Goal: Task Accomplishment & Management: Manage account settings

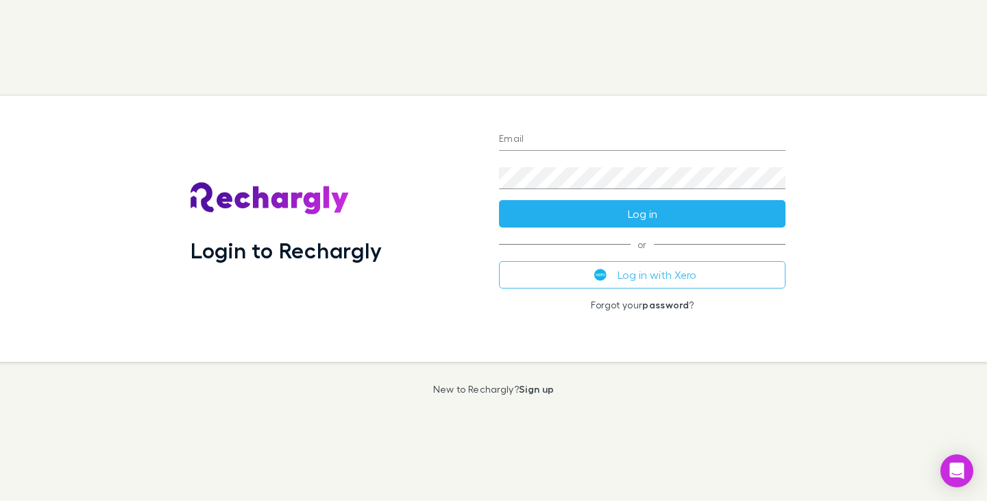
type input "**********"
click at [649, 216] on button "Log in" at bounding box center [642, 213] width 286 height 27
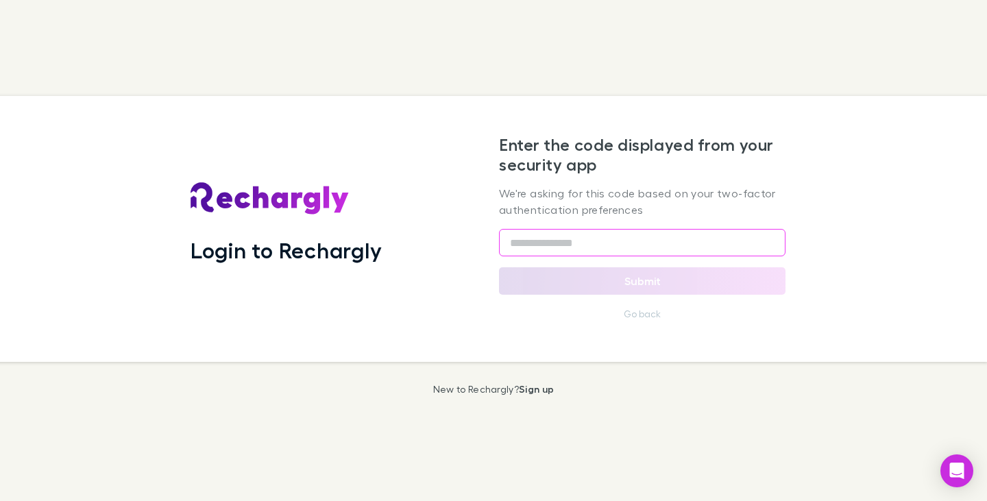
click at [569, 243] on input "text" at bounding box center [642, 242] width 286 height 27
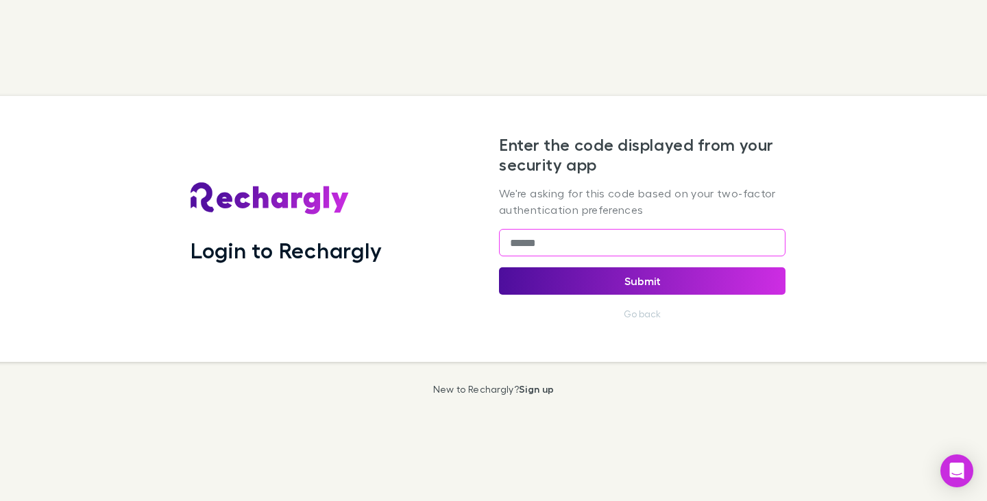
type input "******"
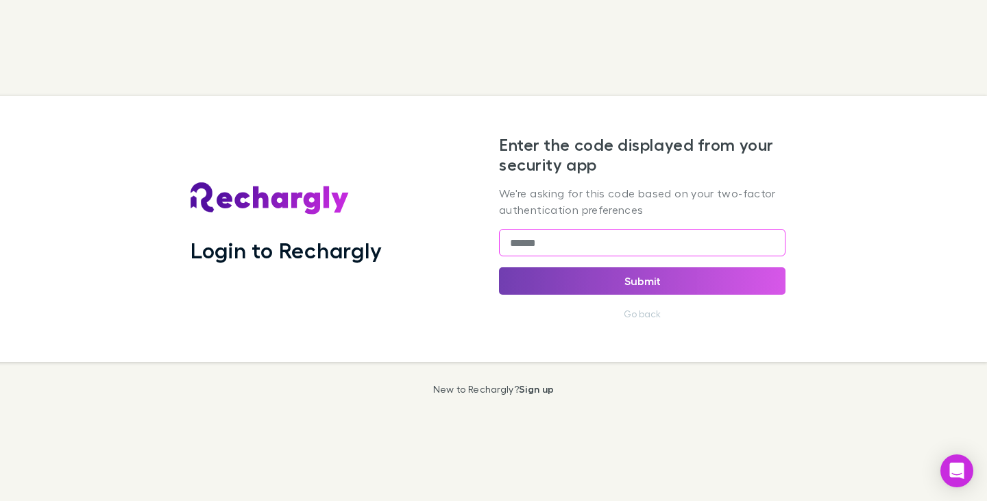
click at [638, 285] on button "Submit" at bounding box center [642, 280] width 286 height 27
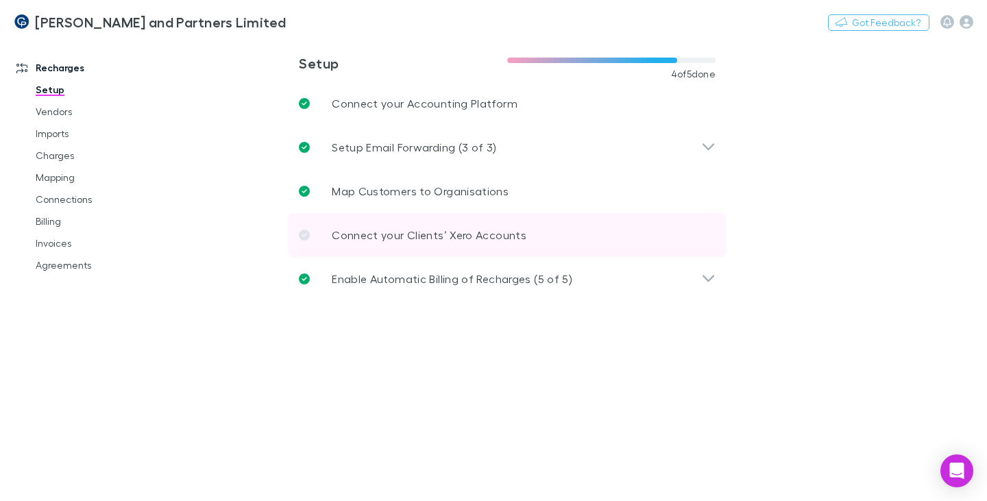
click at [303, 235] on icon at bounding box center [304, 235] width 11 height 11
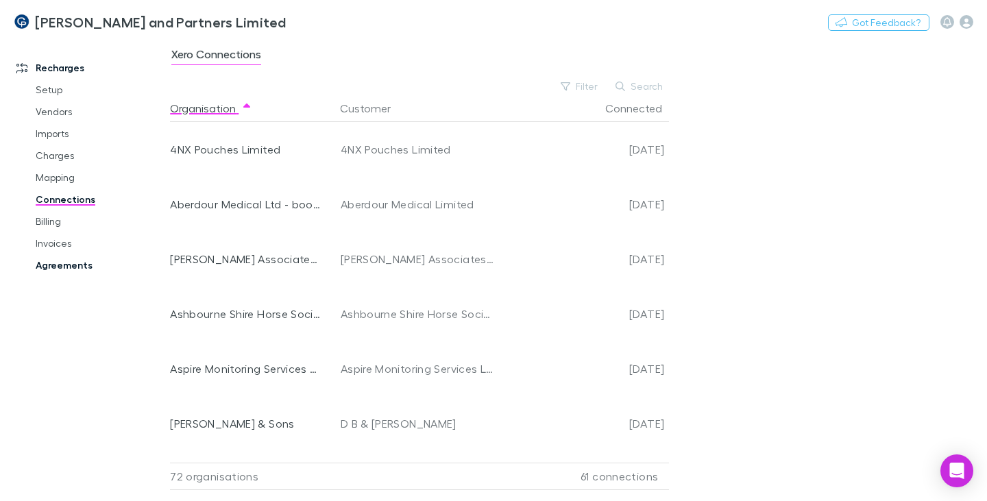
click at [63, 262] on link "Agreements" at bounding box center [100, 265] width 156 height 22
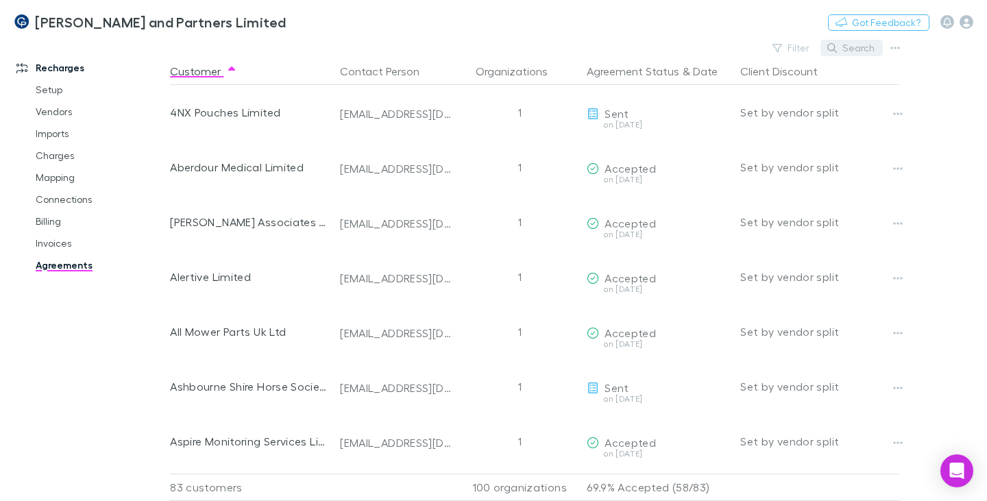
click at [863, 49] on button "Search" at bounding box center [851, 48] width 62 height 16
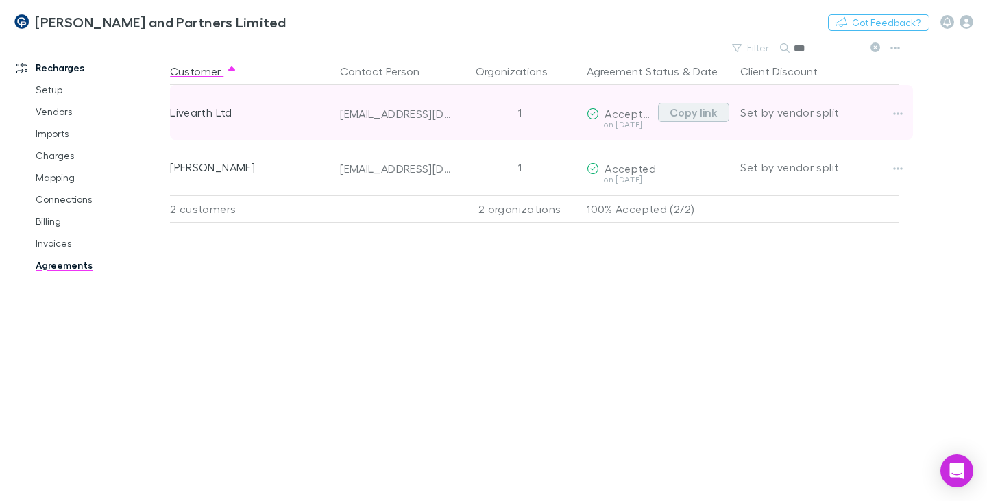
click at [686, 106] on button "Copy link" at bounding box center [693, 112] width 71 height 19
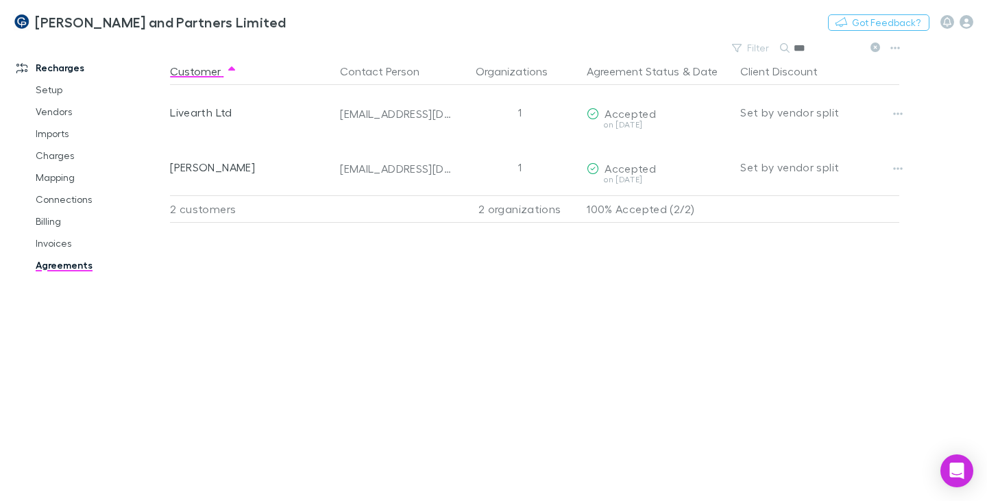
drag, startPoint x: 792, startPoint y: 49, endPoint x: 782, endPoint y: 49, distance: 9.6
click at [782, 49] on div "***" at bounding box center [831, 48] width 103 height 16
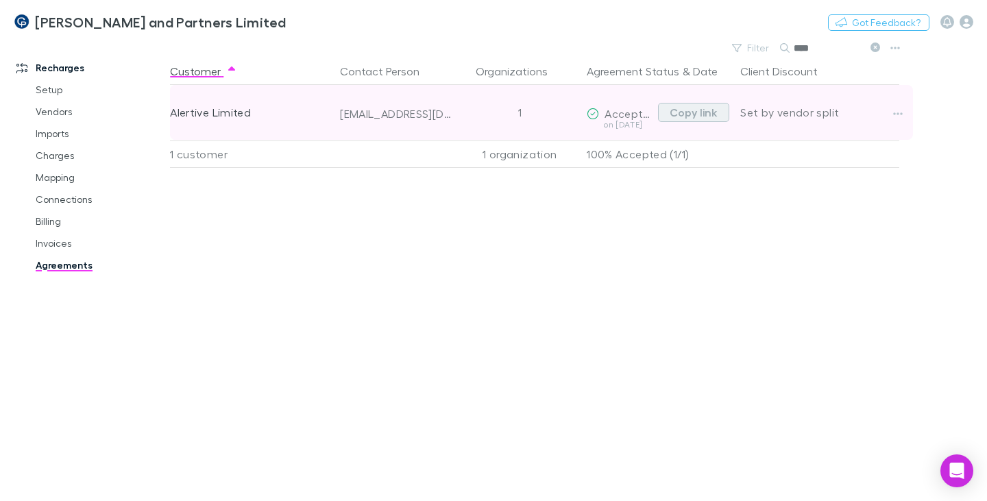
type input "****"
click at [674, 112] on button "Copy link" at bounding box center [693, 112] width 71 height 19
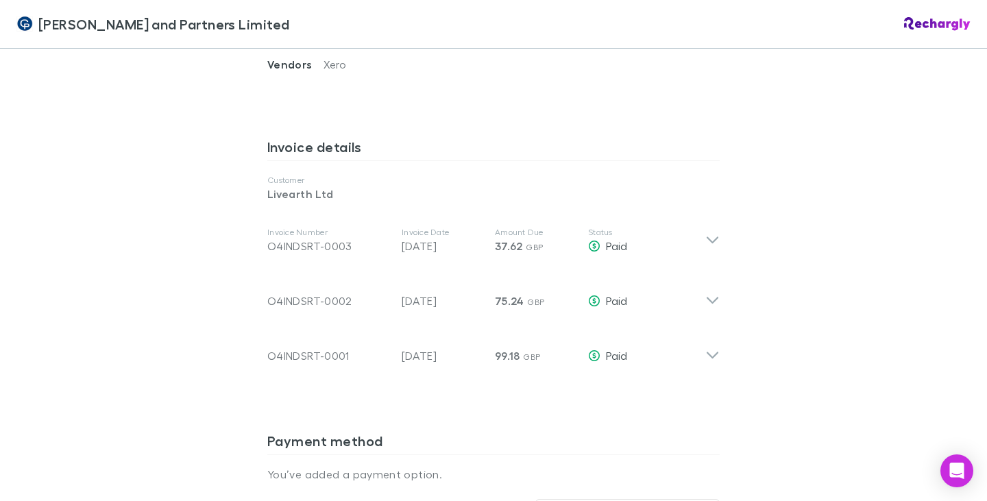
scroll to position [685, 0]
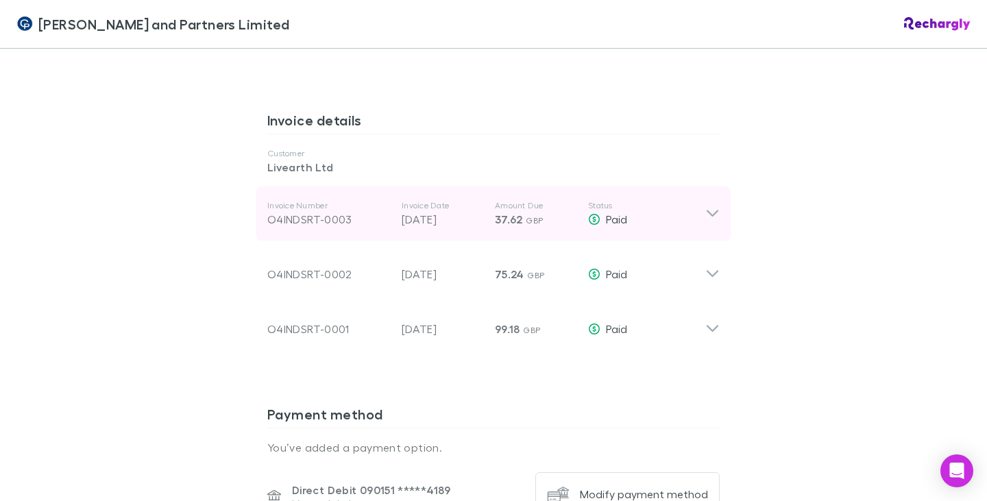
click at [708, 210] on icon at bounding box center [712, 213] width 12 height 7
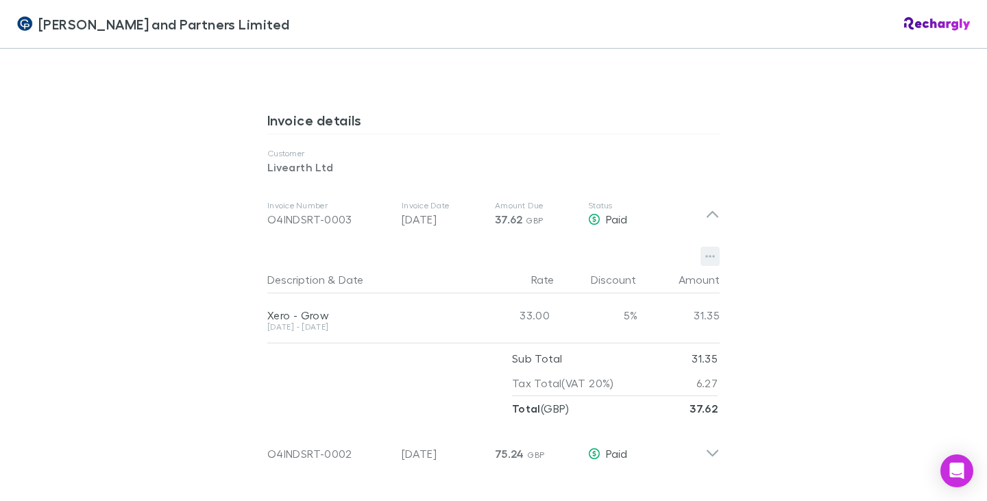
click at [711, 247] on button "button" at bounding box center [709, 256] width 19 height 19
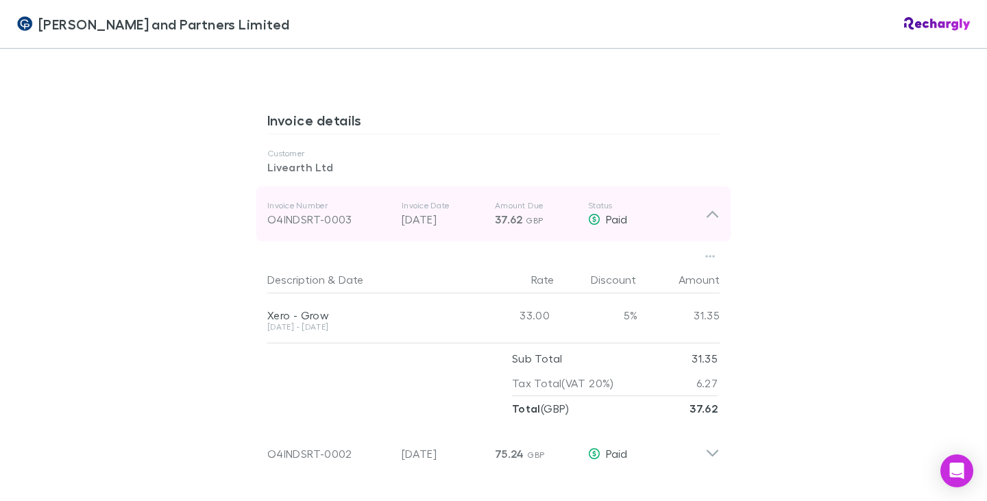
click at [707, 206] on icon at bounding box center [712, 214] width 14 height 16
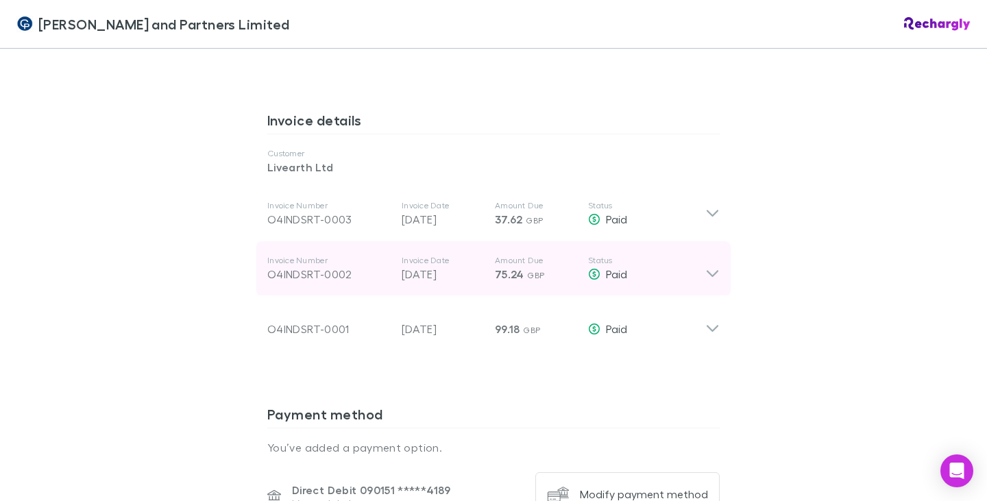
click at [708, 255] on icon at bounding box center [712, 268] width 14 height 27
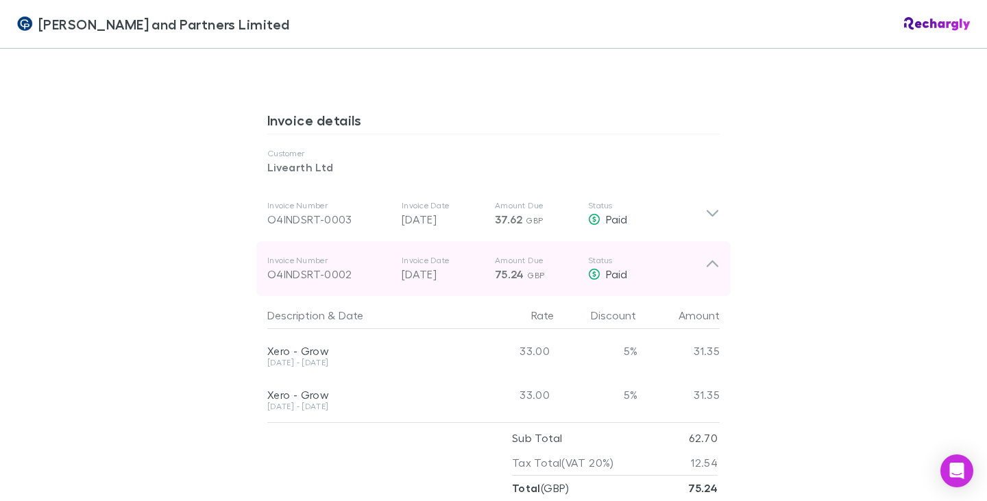
click at [708, 255] on icon at bounding box center [712, 268] width 14 height 27
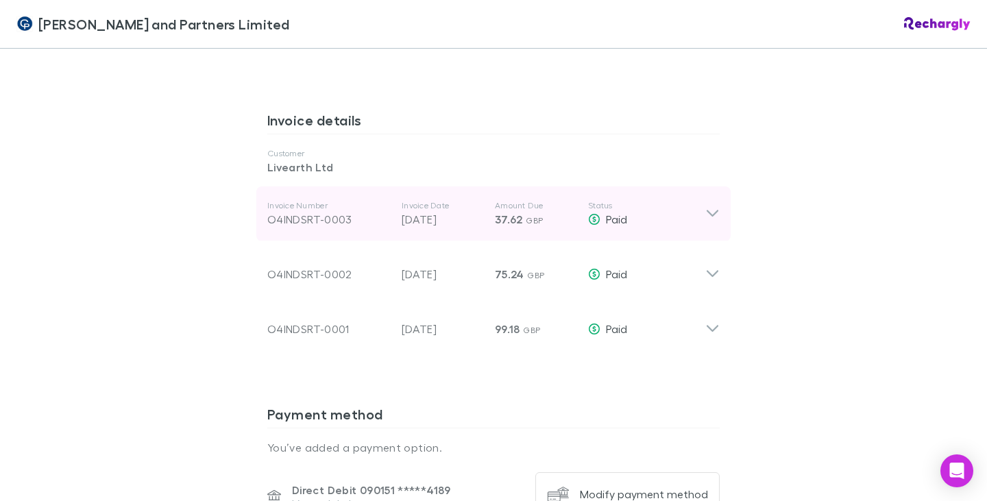
click at [708, 206] on icon at bounding box center [712, 214] width 14 height 16
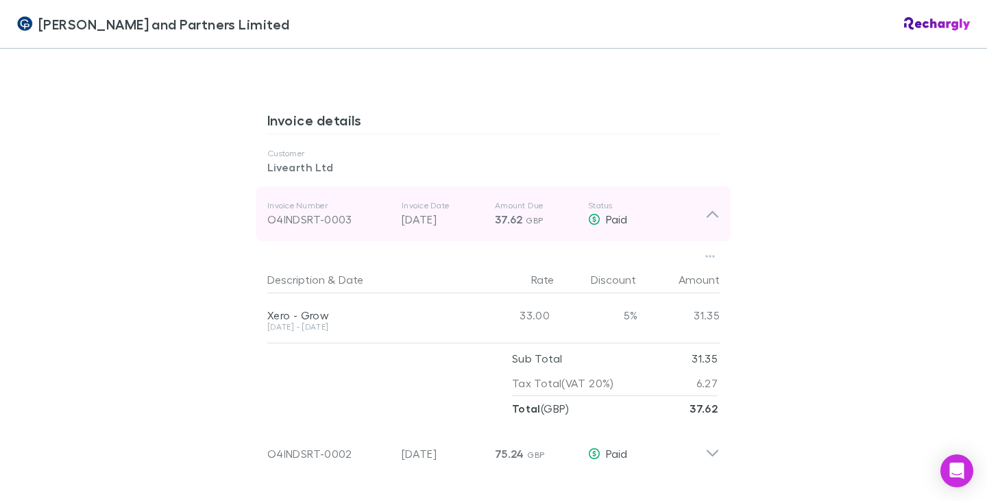
click at [708, 206] on icon at bounding box center [712, 214] width 14 height 16
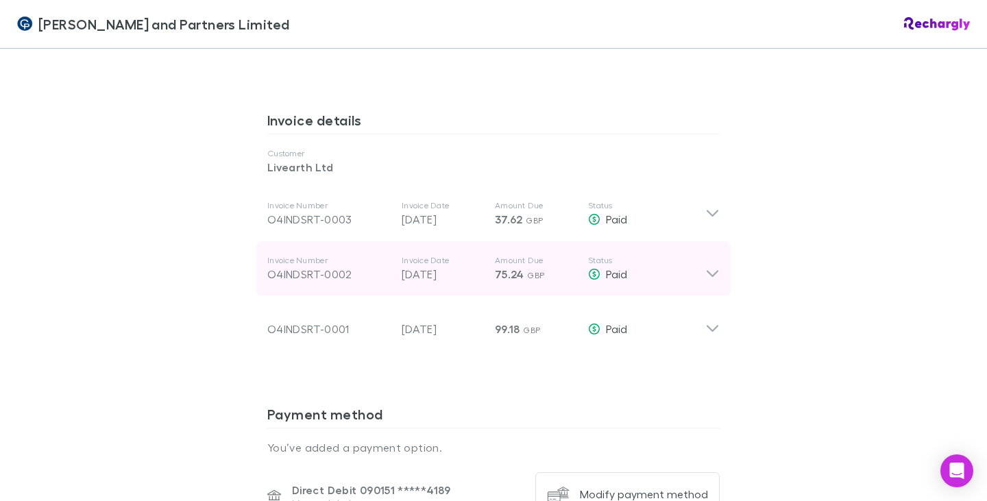
click at [708, 255] on icon at bounding box center [712, 268] width 14 height 27
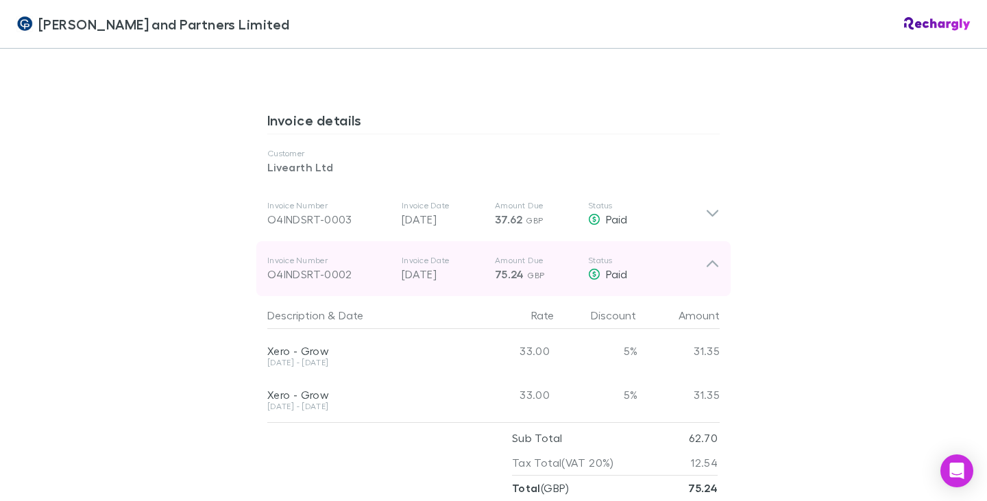
click at [706, 260] on icon at bounding box center [712, 263] width 12 height 7
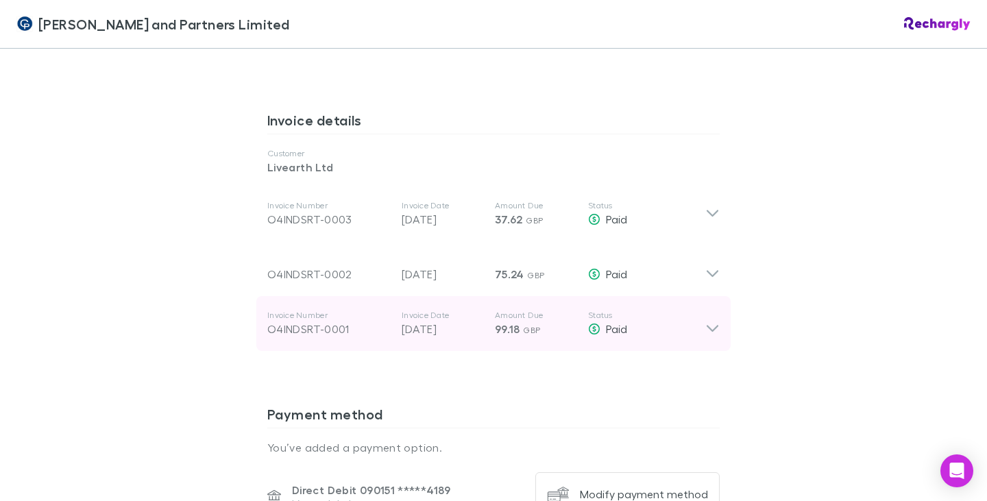
click at [707, 310] on icon at bounding box center [712, 323] width 14 height 27
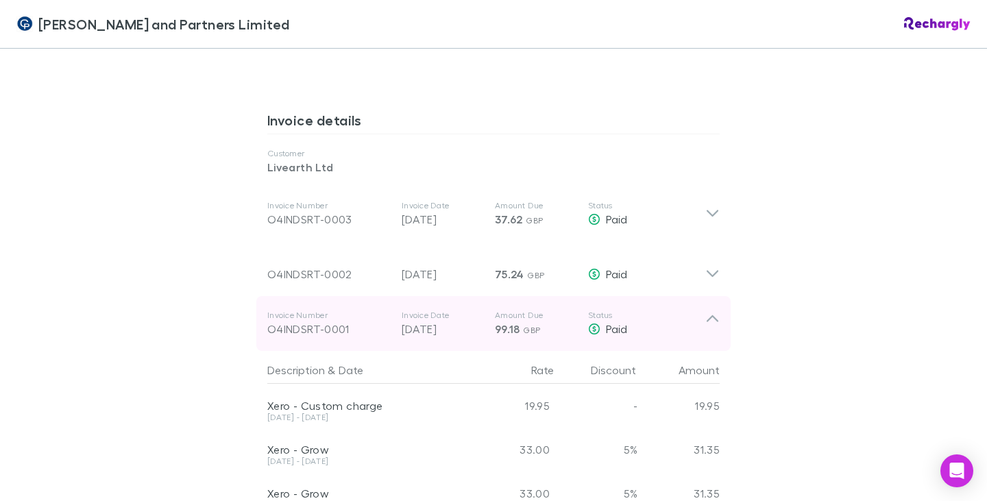
click at [708, 315] on icon at bounding box center [712, 318] width 12 height 7
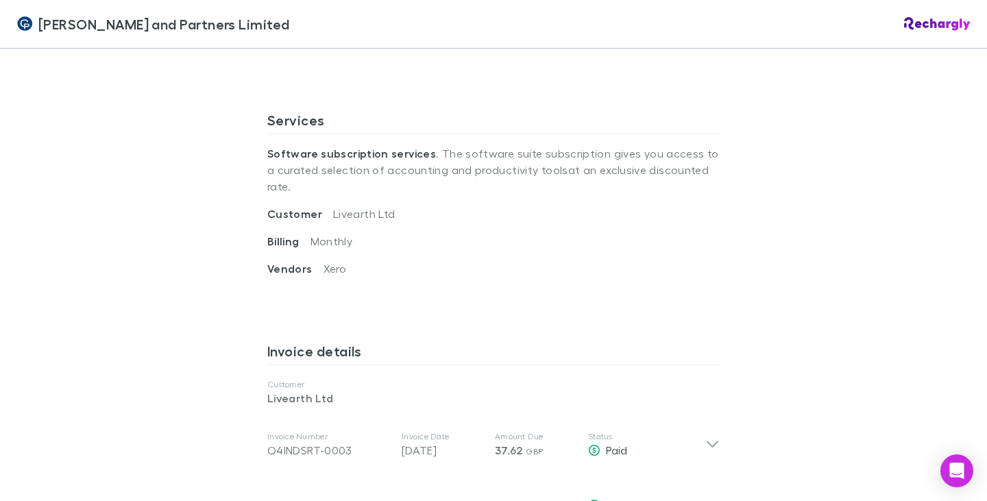
scroll to position [480, 0]
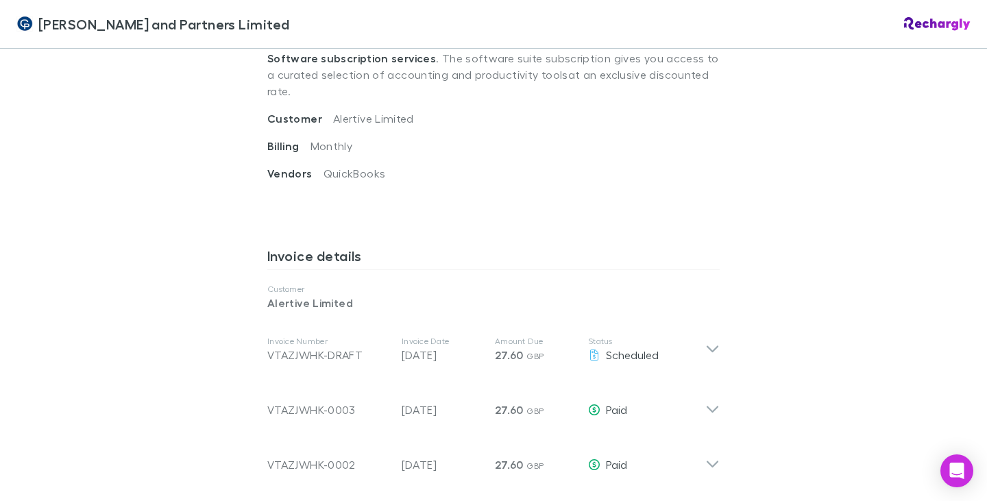
scroll to position [617, 0]
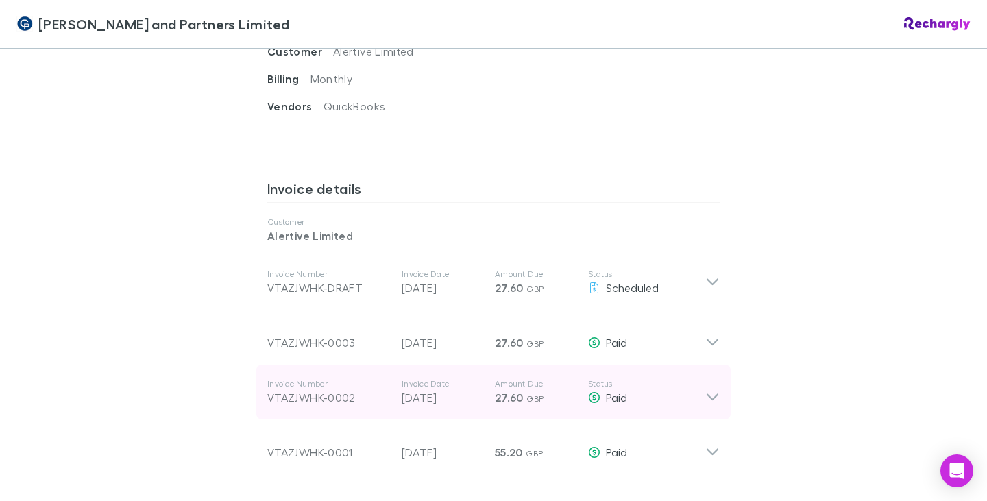
click at [706, 394] on icon at bounding box center [712, 397] width 12 height 7
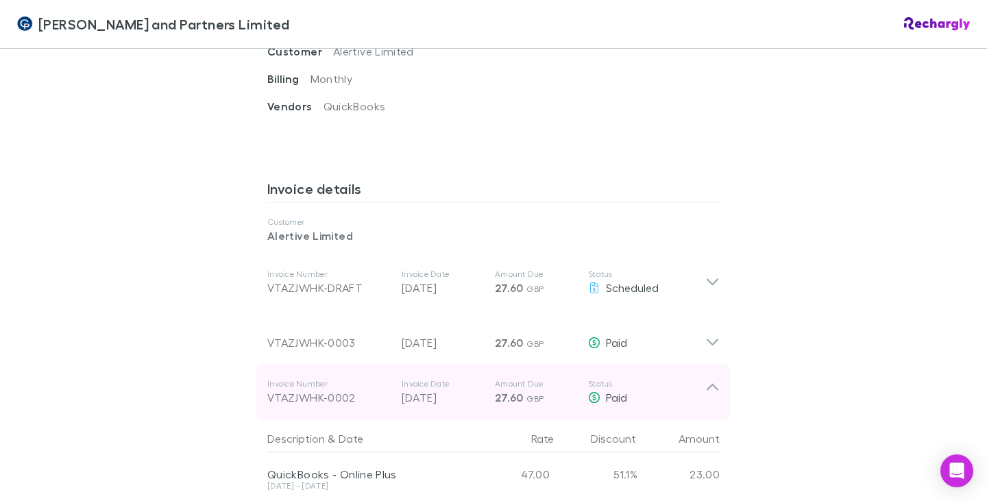
click at [707, 384] on icon at bounding box center [712, 387] width 12 height 7
